Goal: Task Accomplishment & Management: Manage account settings

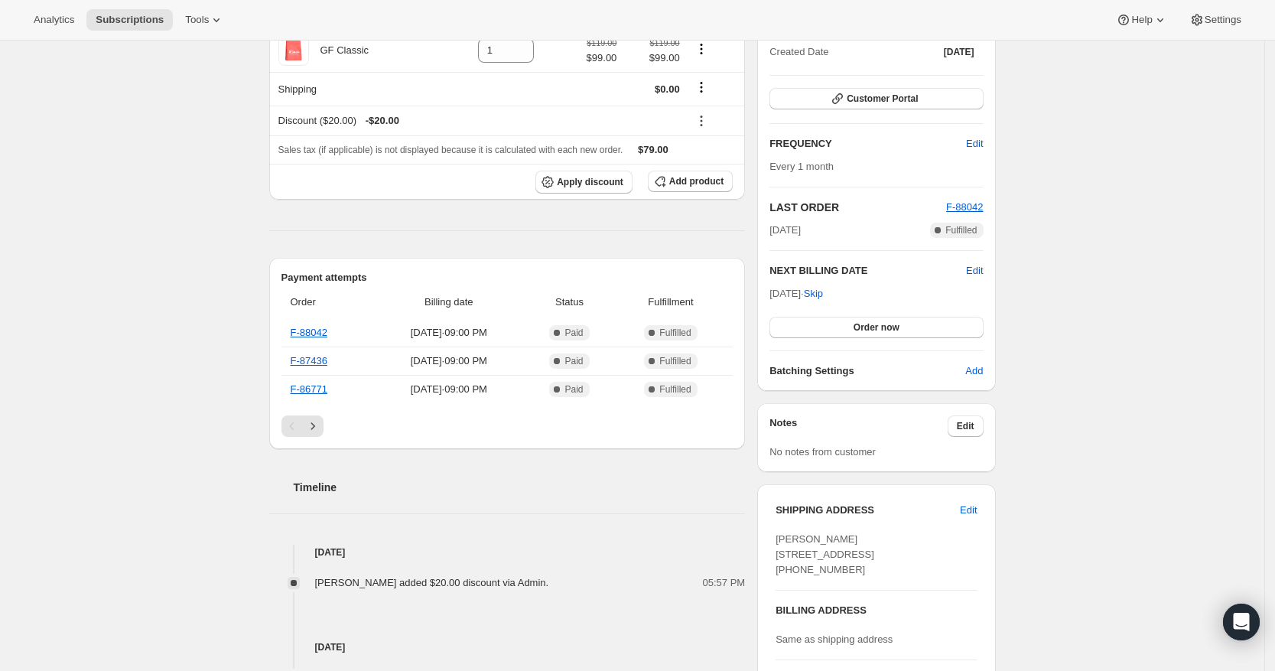
scroll to position [96, 0]
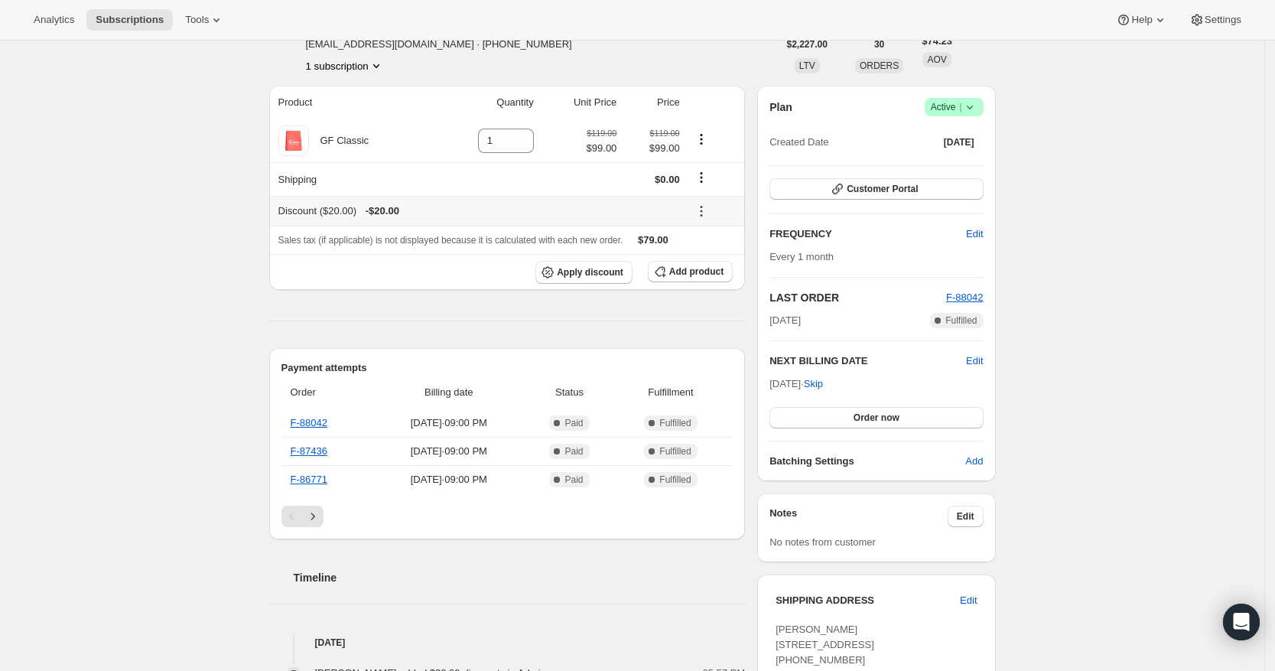
click at [707, 209] on icon at bounding box center [701, 210] width 15 height 15
click at [715, 238] on span "Edit" at bounding box center [707, 241] width 17 height 11
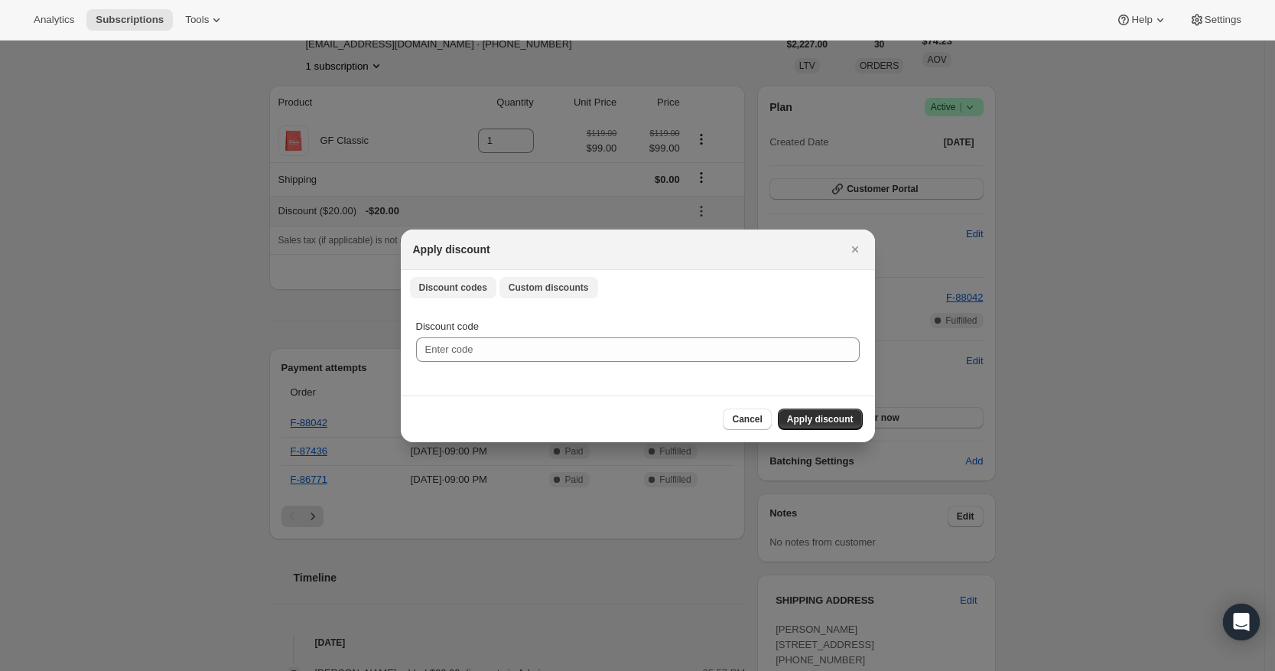
click at [550, 282] on span "Custom discounts" at bounding box center [549, 288] width 80 height 12
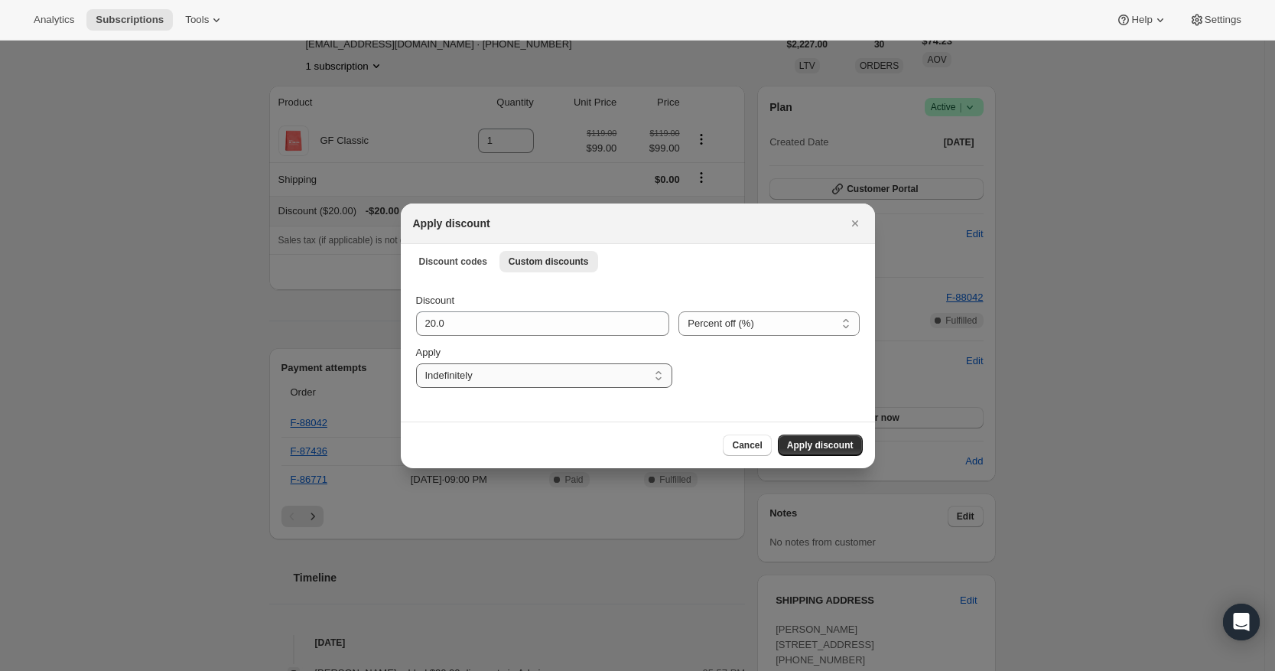
click at [547, 376] on select "One time Specify instances... Indefinitely" at bounding box center [544, 375] width 256 height 24
select select "one"
click at [416, 363] on select "One time Specify instances... Indefinitely" at bounding box center [544, 375] width 256 height 24
click at [425, 321] on input "20.0" at bounding box center [531, 323] width 231 height 24
drag, startPoint x: 428, startPoint y: 321, endPoint x: 410, endPoint y: 318, distance: 18.6
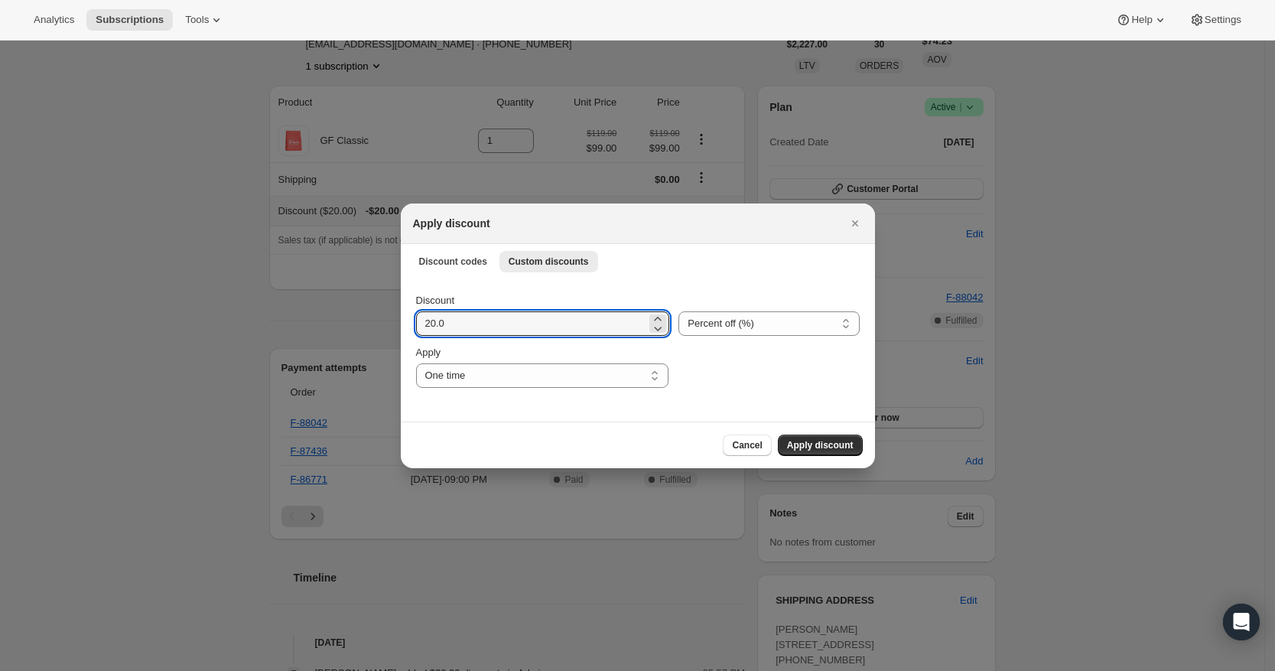
click at [410, 318] on div "Discount 20.0 Percent off (%) Amount off ($) Percent off (%) Apply One time Spe…" at bounding box center [638, 350] width 474 height 144
type input "10"
click at [810, 313] on select "Percent off (%) Amount off ($)" at bounding box center [769, 323] width 181 height 24
select select "fixed"
click at [681, 311] on select "Percent off (%) Amount off ($)" at bounding box center [769, 323] width 181 height 24
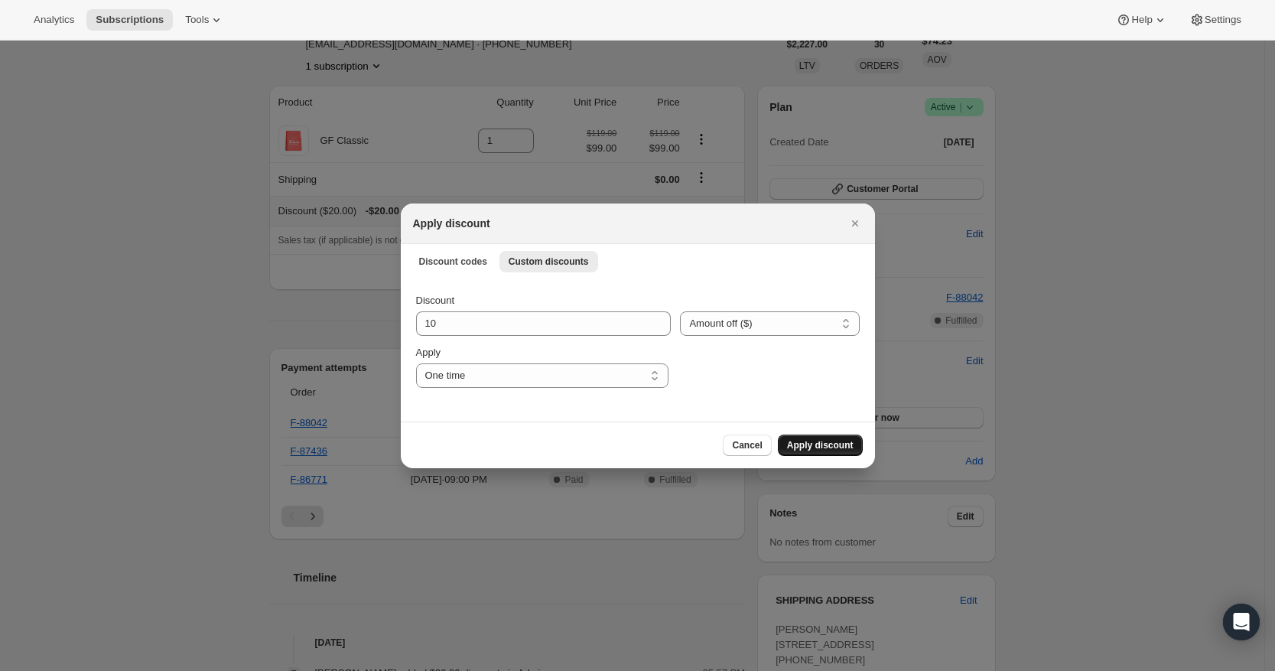
click at [814, 447] on span "Apply discount" at bounding box center [820, 445] width 67 height 12
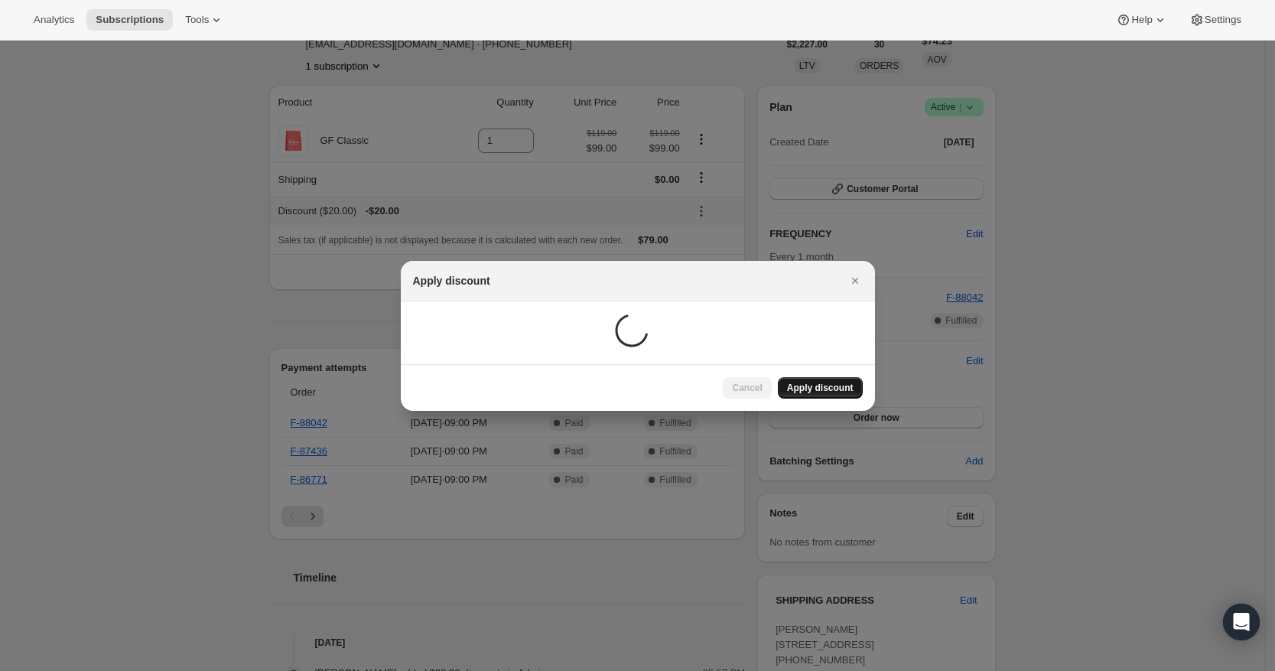
scroll to position [41, 0]
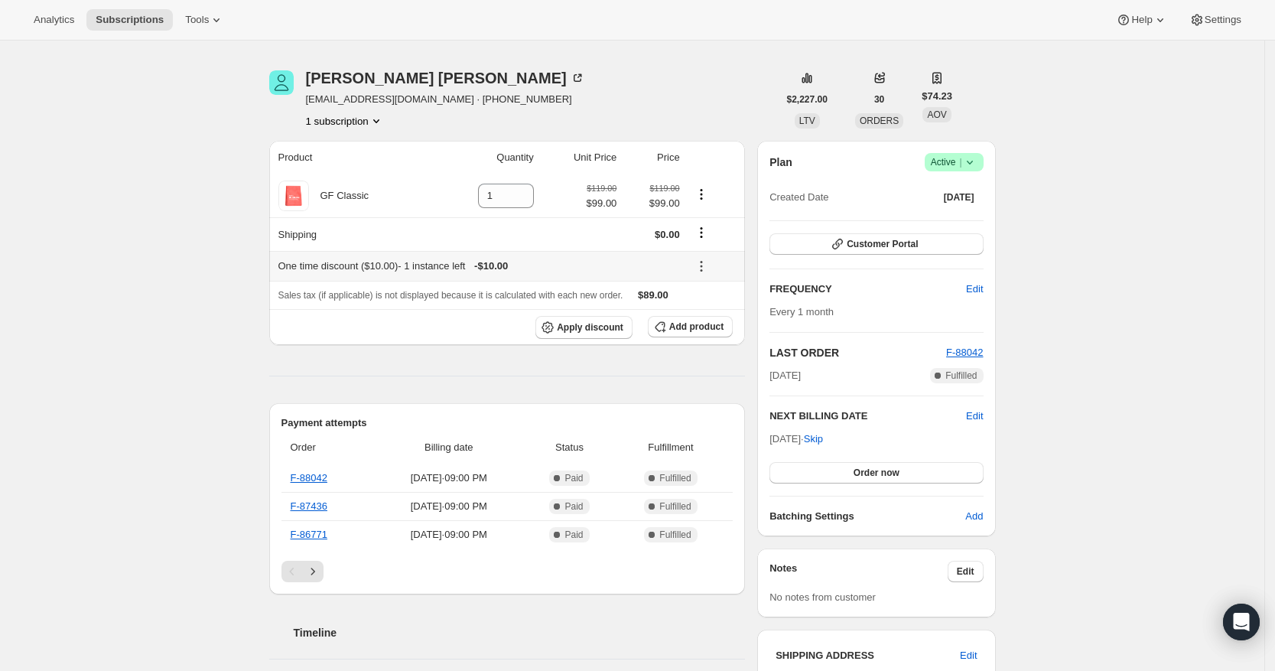
click at [708, 265] on icon at bounding box center [701, 266] width 15 height 15
click at [704, 236] on icon "Shipping actions" at bounding box center [701, 232] width 15 height 15
click at [669, 293] on span "$89.00" at bounding box center [653, 294] width 31 height 11
click at [705, 267] on icon at bounding box center [701, 266] width 15 height 15
click at [705, 298] on span "Edit" at bounding box center [707, 296] width 17 height 11
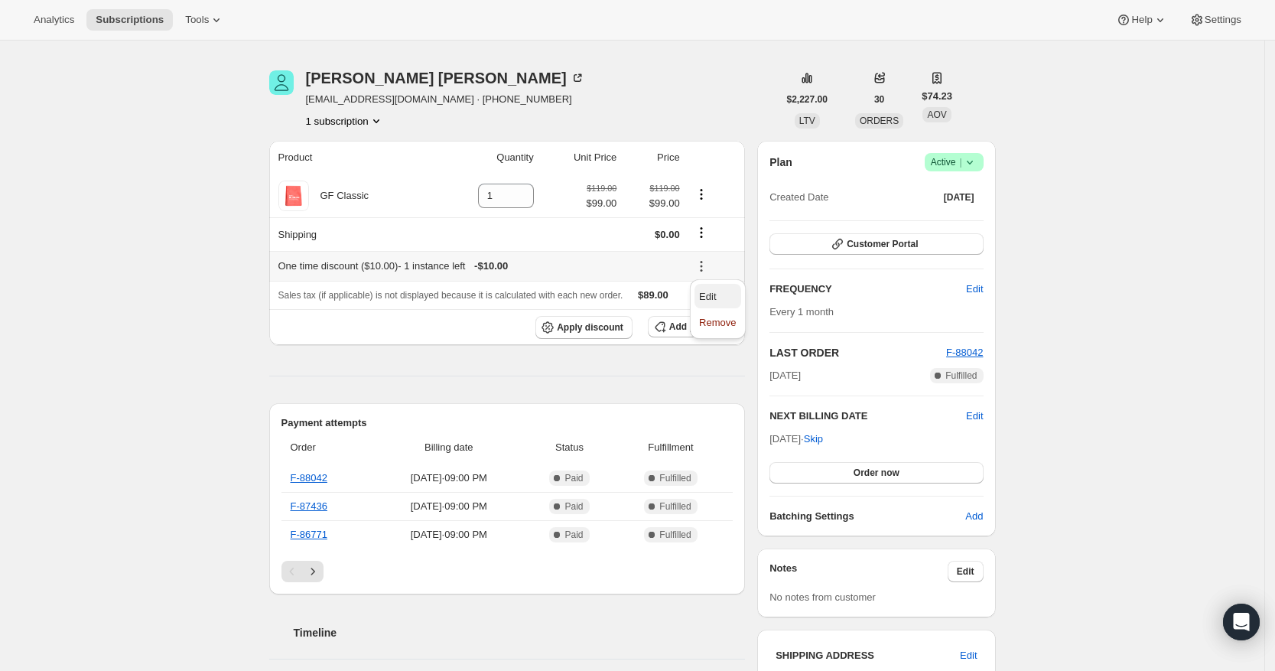
scroll to position [0, 0]
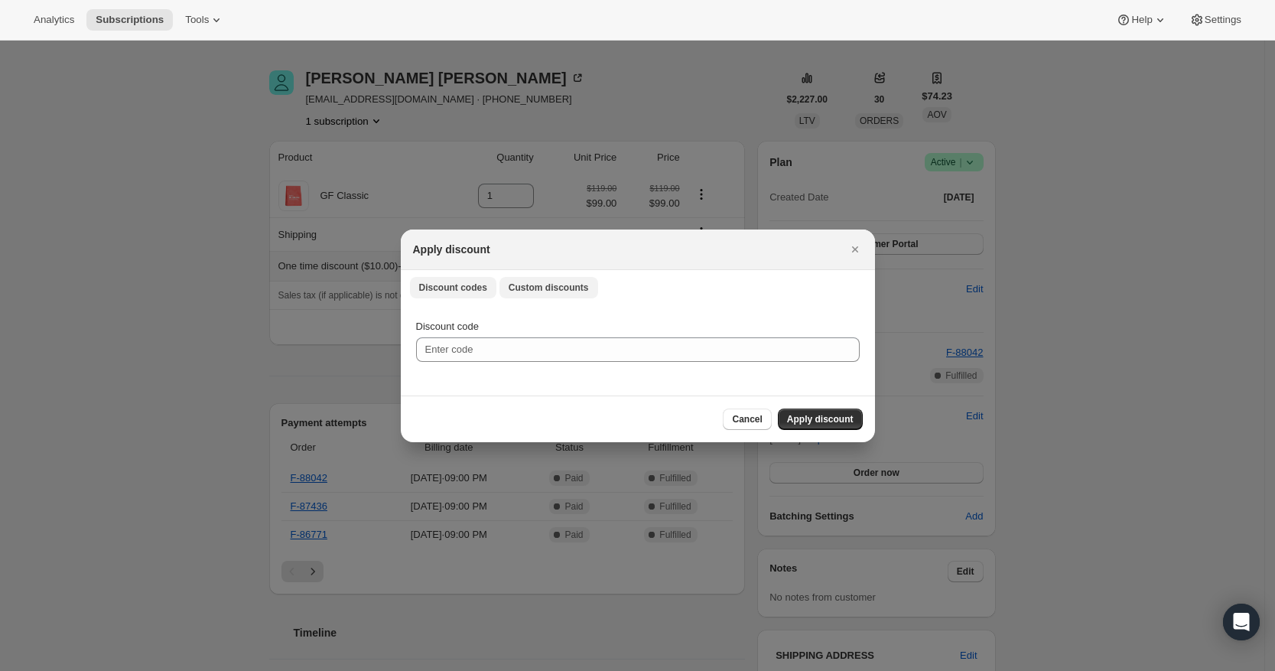
click at [524, 292] on span "Custom discounts" at bounding box center [549, 288] width 80 height 12
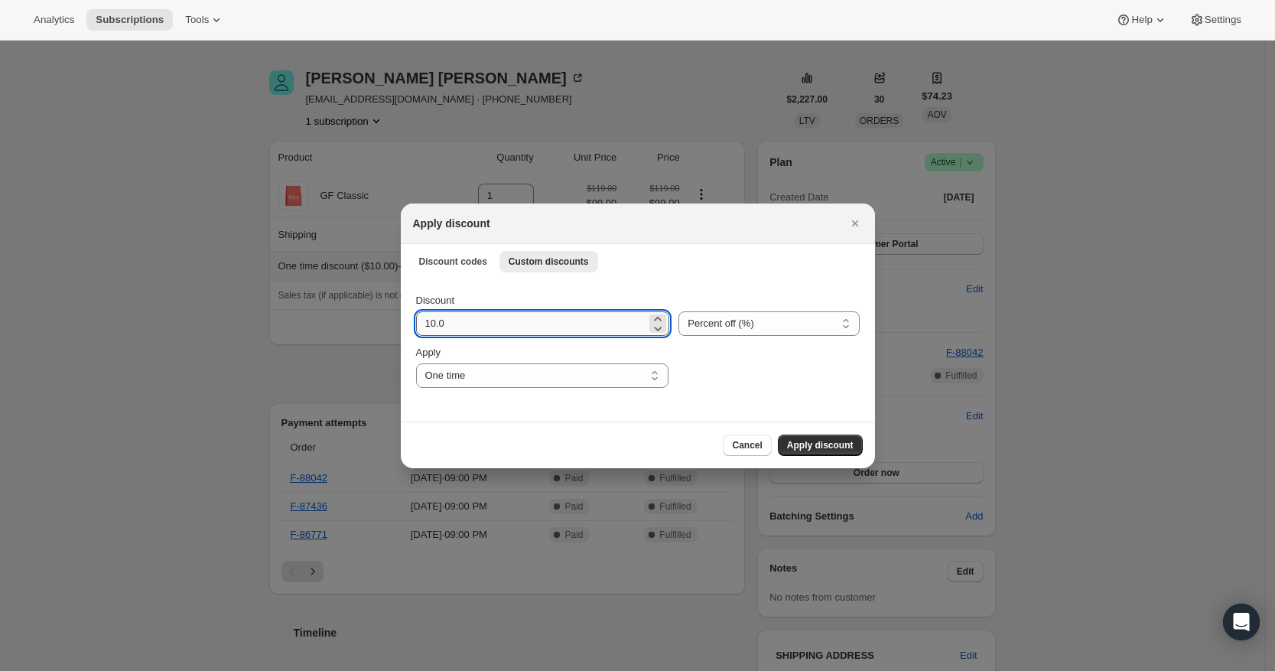
drag, startPoint x: 431, startPoint y: 324, endPoint x: 417, endPoint y: 320, distance: 14.5
click at [417, 320] on input "10.0" at bounding box center [531, 323] width 231 height 24
type input "20"
click at [737, 325] on select "Percent off (%) Amount off ($)" at bounding box center [769, 323] width 181 height 24
select select "fixed"
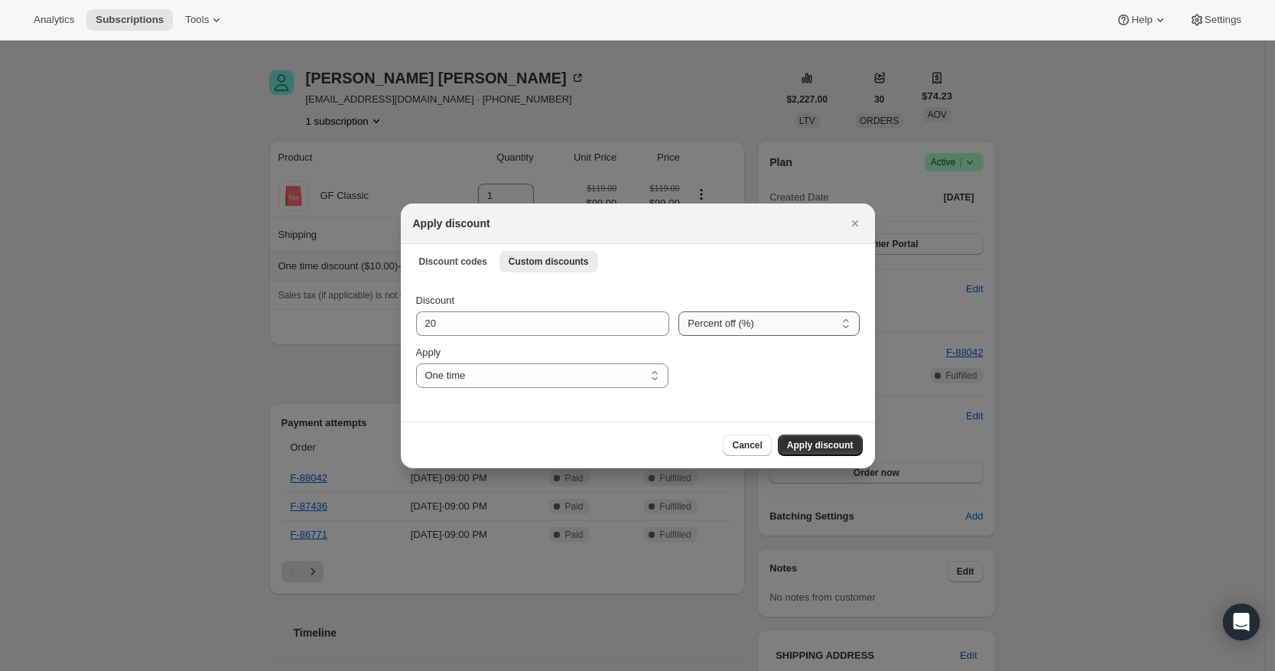
click at [681, 311] on select "Percent off (%) Amount off ($)" at bounding box center [769, 323] width 181 height 24
click at [559, 376] on select "One time Specify instances... Indefinitely" at bounding box center [542, 375] width 252 height 24
select select "indefinitely"
click at [416, 363] on select "One time Specify instances... Indefinitely" at bounding box center [542, 375] width 252 height 24
click at [653, 373] on select "One time Specify instances... Indefinitely" at bounding box center [544, 375] width 256 height 24
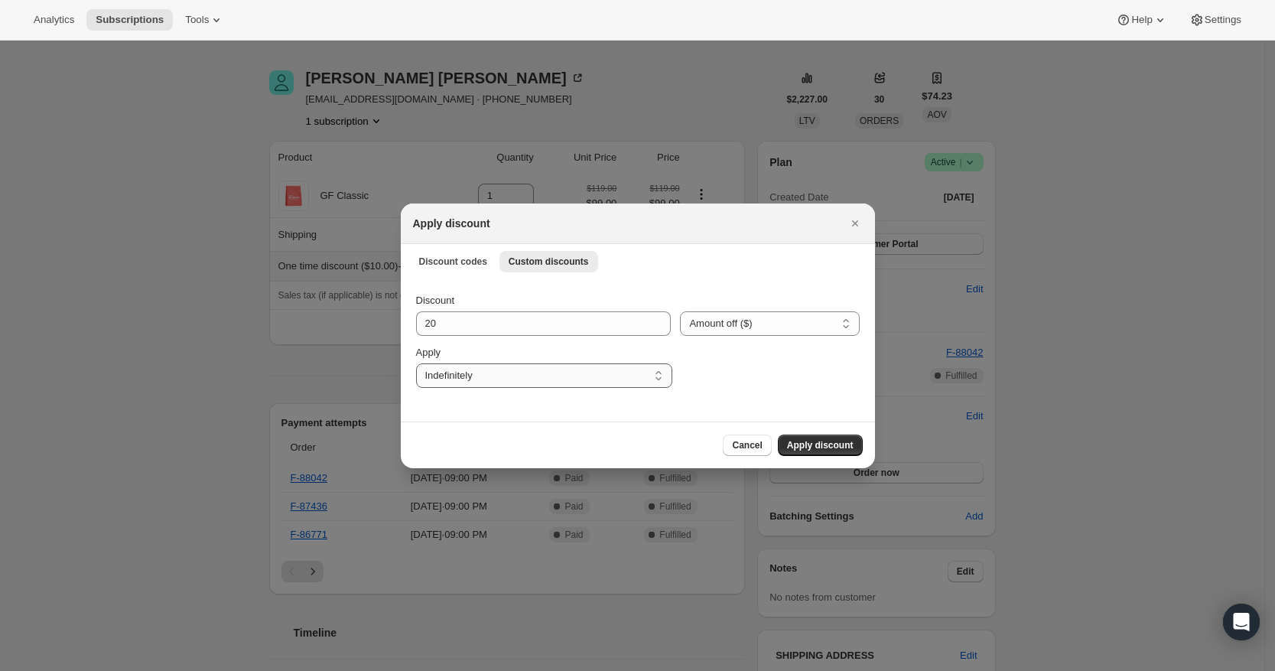
click at [416, 363] on select "One time Specify instances... Indefinitely" at bounding box center [544, 375] width 256 height 24
click at [822, 440] on span "Apply discount" at bounding box center [820, 445] width 67 height 12
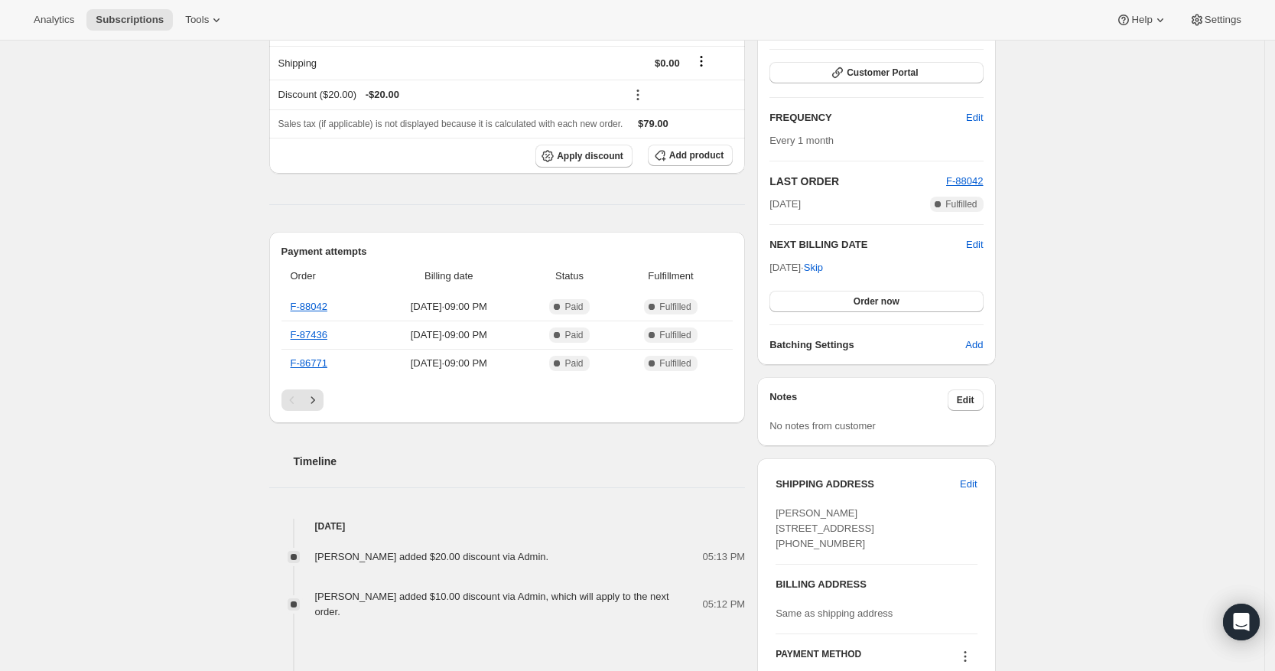
scroll to position [96, 0]
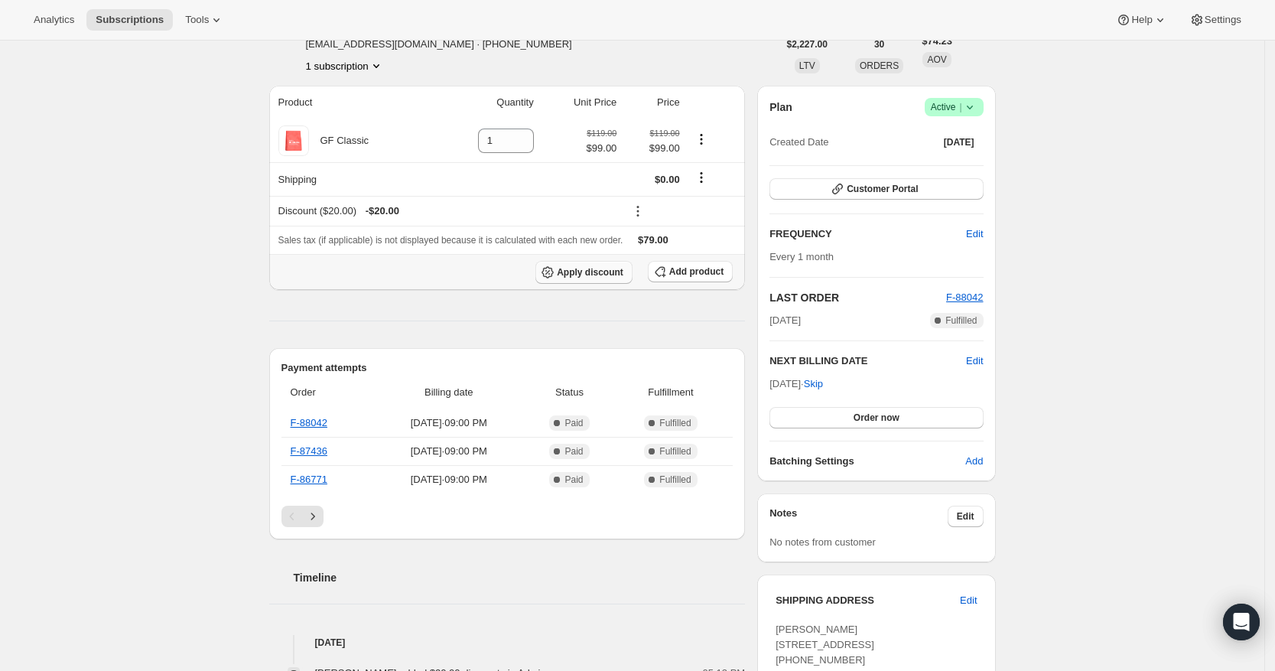
click at [616, 278] on span "Apply discount" at bounding box center [590, 272] width 67 height 12
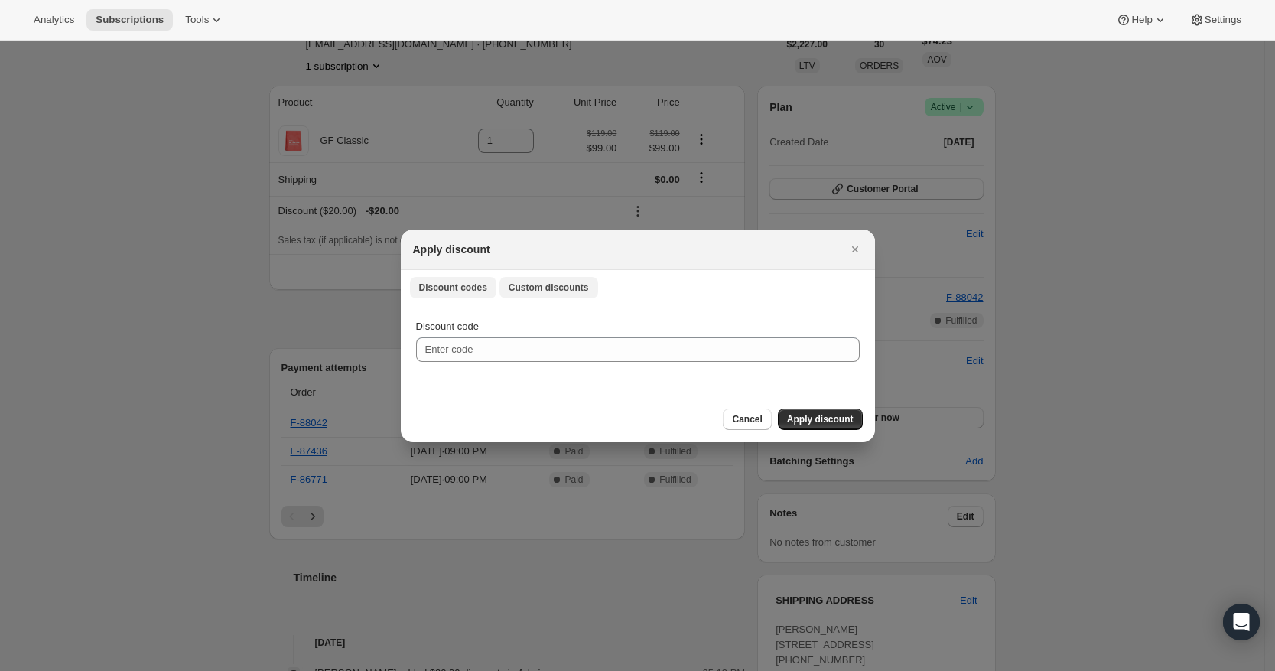
click at [545, 292] on span "Custom discounts" at bounding box center [549, 288] width 80 height 12
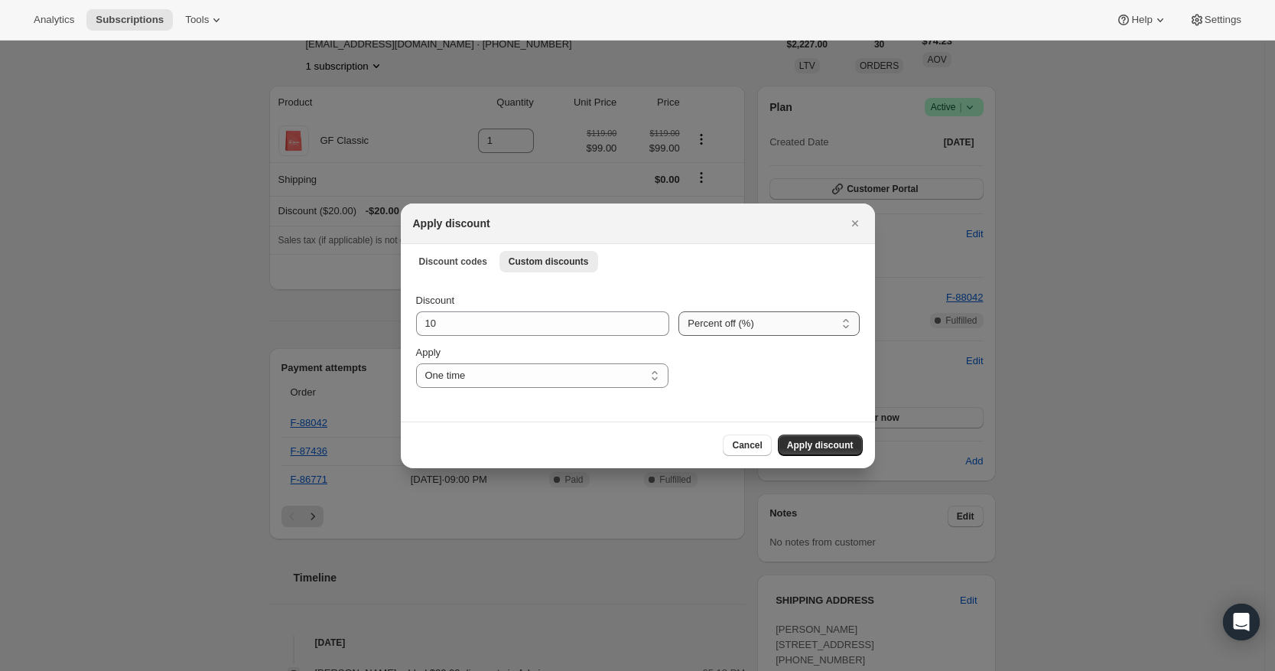
click at [790, 327] on select "Percent off (%) Amount off ($)" at bounding box center [769, 323] width 181 height 24
select select "fixed"
click at [681, 311] on select "Percent off (%) Amount off ($)" at bounding box center [769, 323] width 181 height 24
click at [816, 446] on span "Apply discount" at bounding box center [820, 445] width 67 height 12
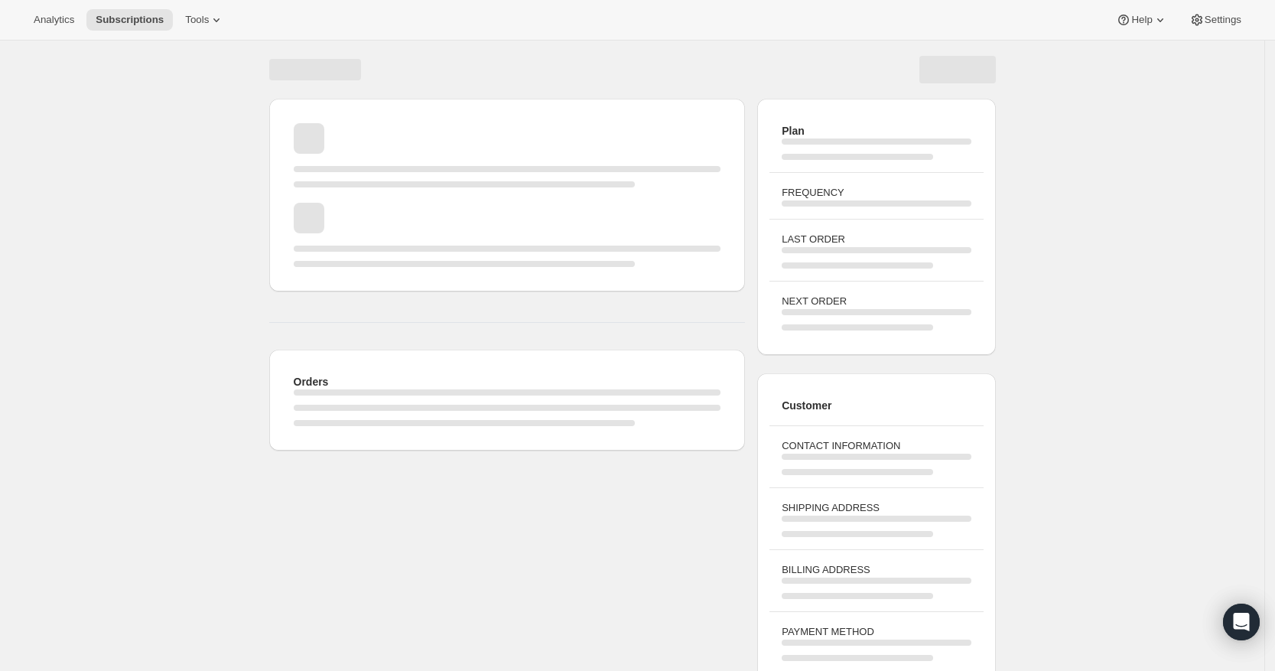
scroll to position [41, 0]
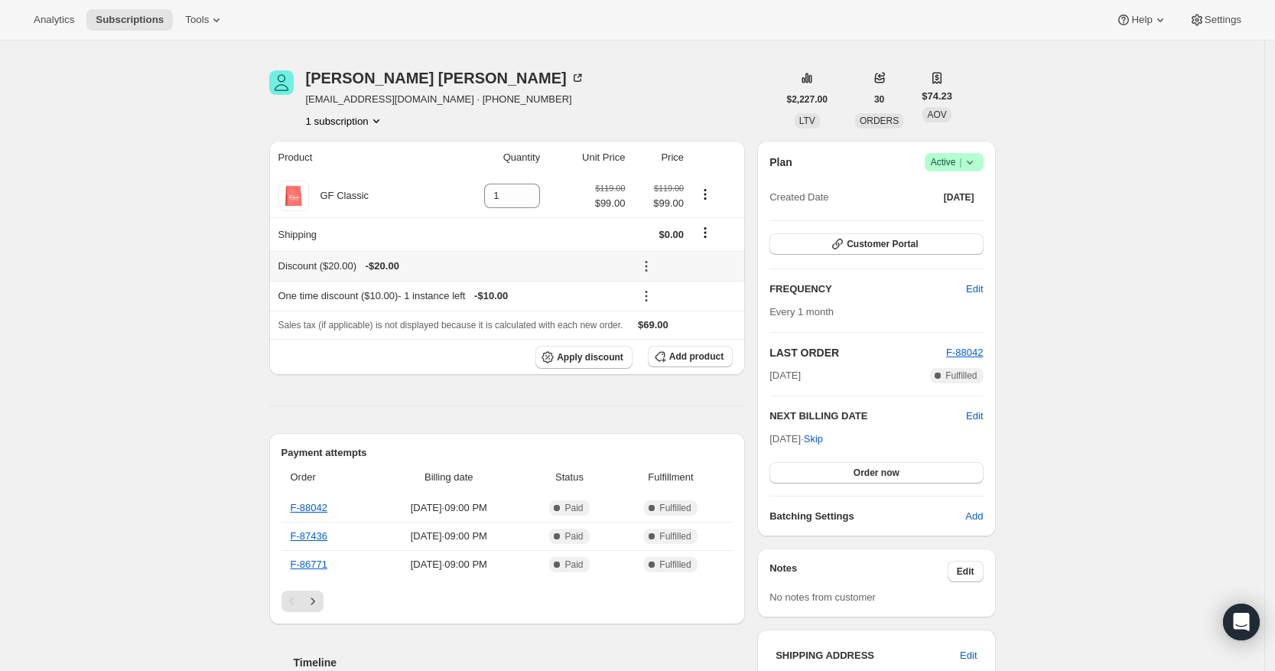
click at [654, 269] on icon at bounding box center [646, 266] width 15 height 15
click at [679, 295] on span "Edit" at bounding box center [681, 296] width 17 height 11
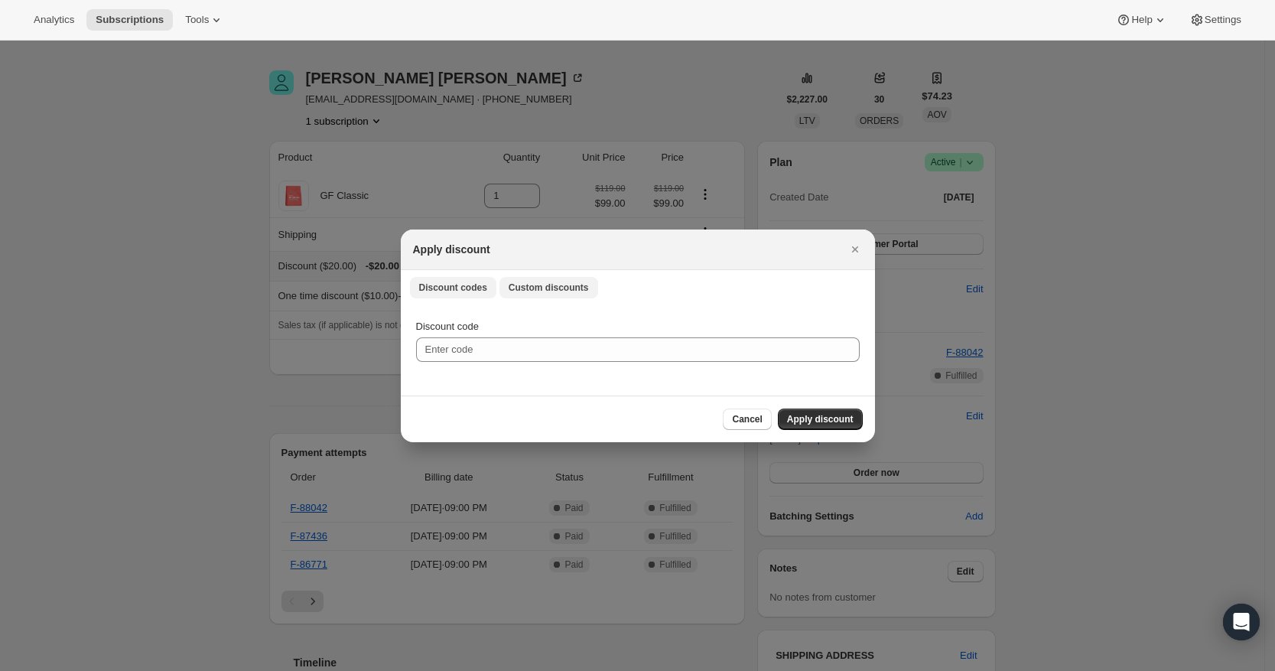
click at [566, 294] on button "Custom discounts" at bounding box center [549, 287] width 99 height 21
select select "indefinitely"
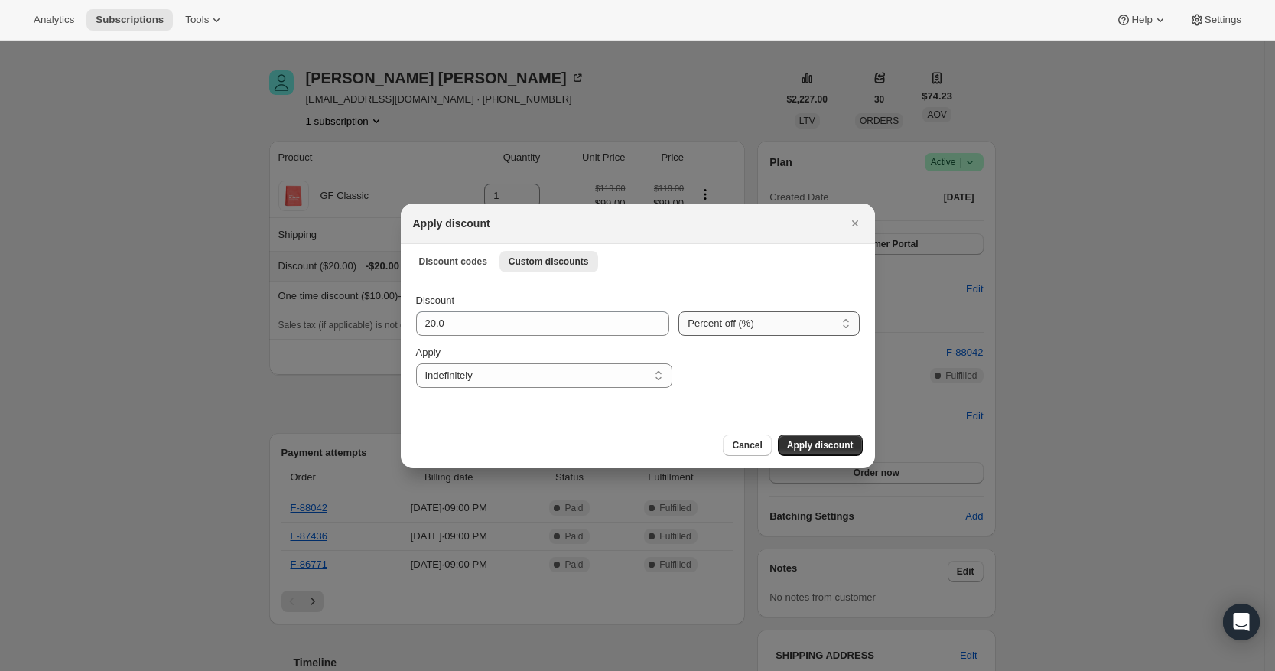
click at [750, 330] on select "Percent off (%) Amount off ($)" at bounding box center [769, 323] width 181 height 24
select select "fixed"
click at [681, 311] on select "Percent off (%) Amount off ($)" at bounding box center [769, 323] width 181 height 24
click at [806, 443] on span "Apply discount" at bounding box center [820, 445] width 67 height 12
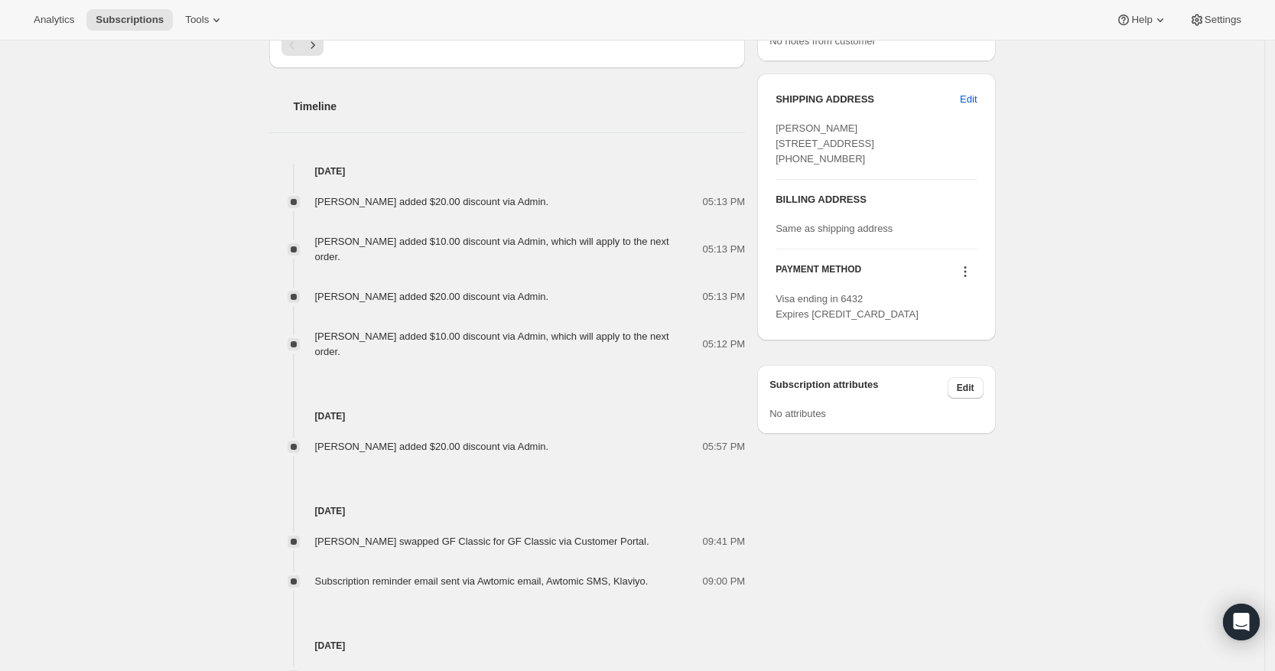
scroll to position [710, 0]
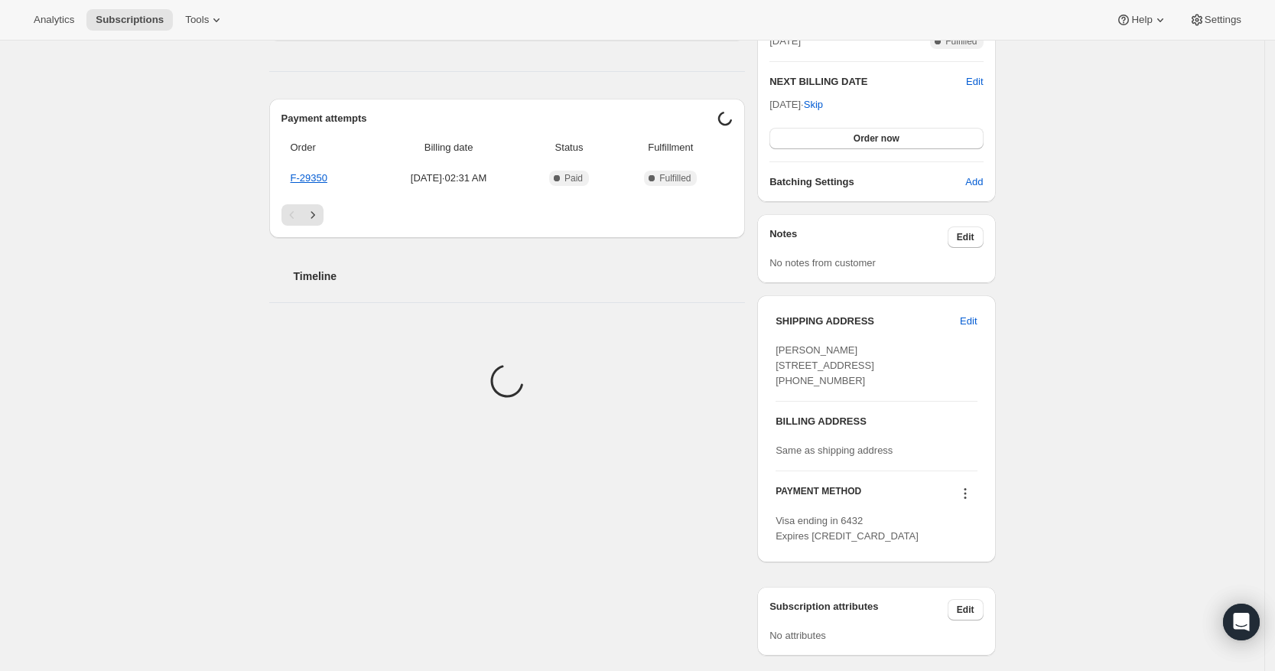
scroll to position [383, 0]
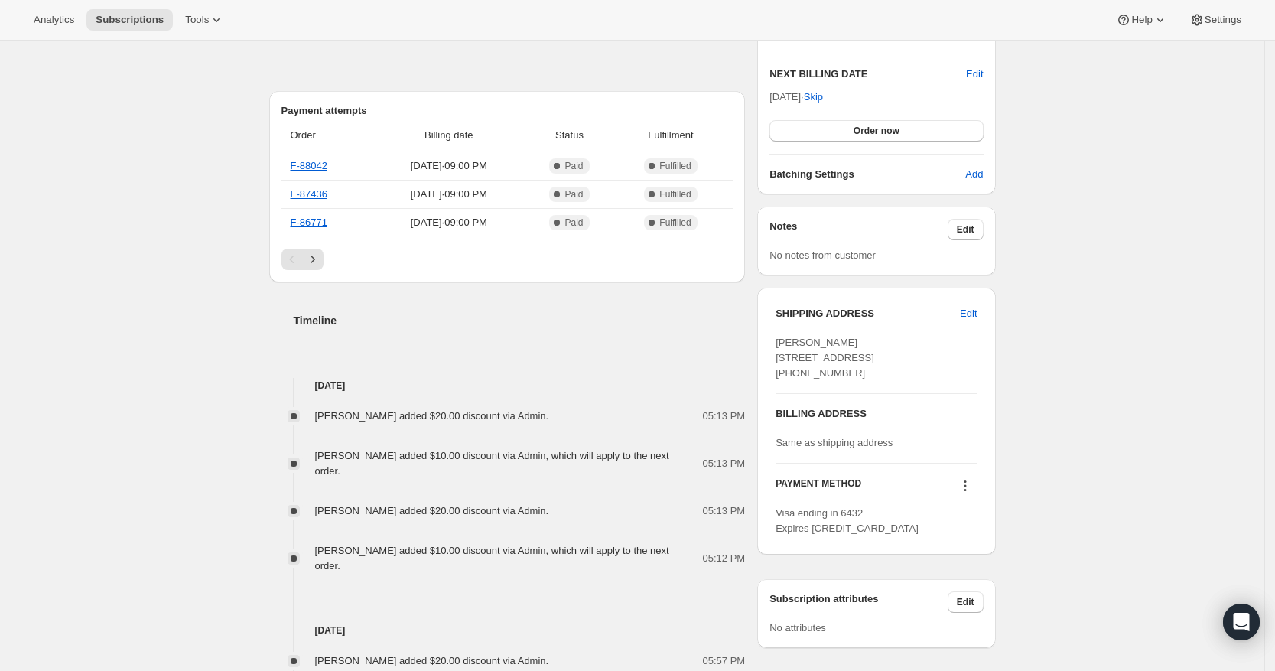
click at [544, 412] on span "Clarence Ancheta added $20.00 discount via Admin." at bounding box center [432, 415] width 234 height 11
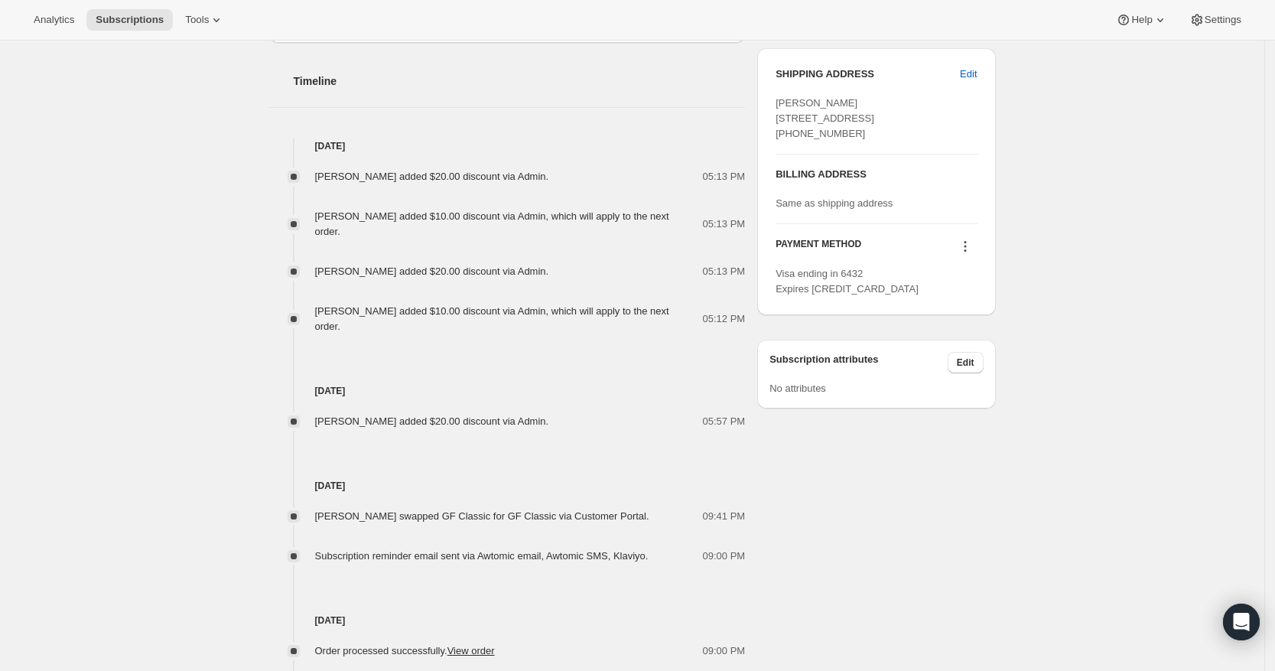
scroll to position [607, 0]
